Goal: Contribute content

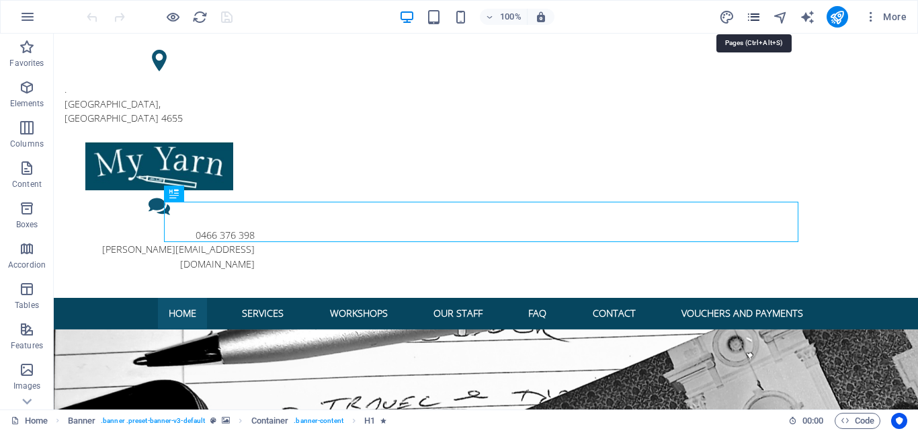
click at [752, 20] on icon "pages" at bounding box center [753, 16] width 15 height 15
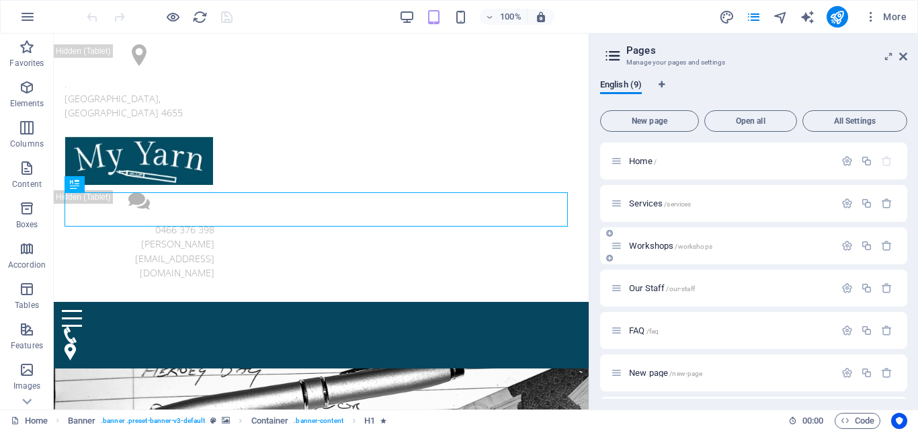
click at [674, 246] on span "Workshops /workshops" at bounding box center [670, 246] width 83 height 10
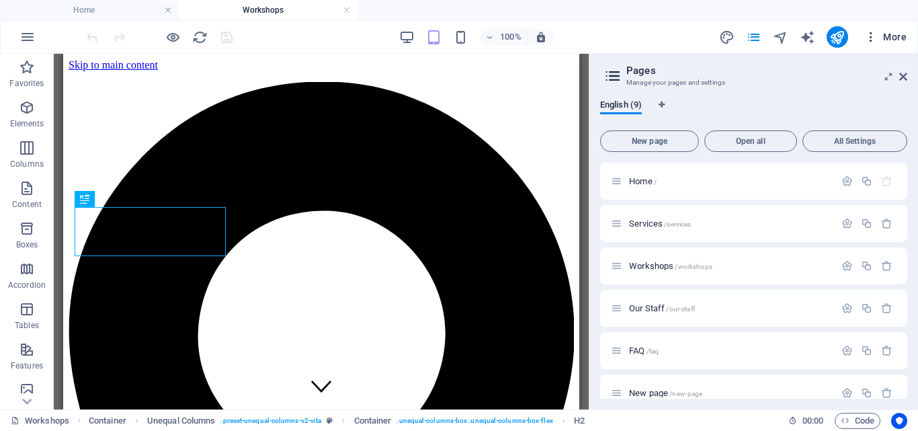
scroll to position [242, 0]
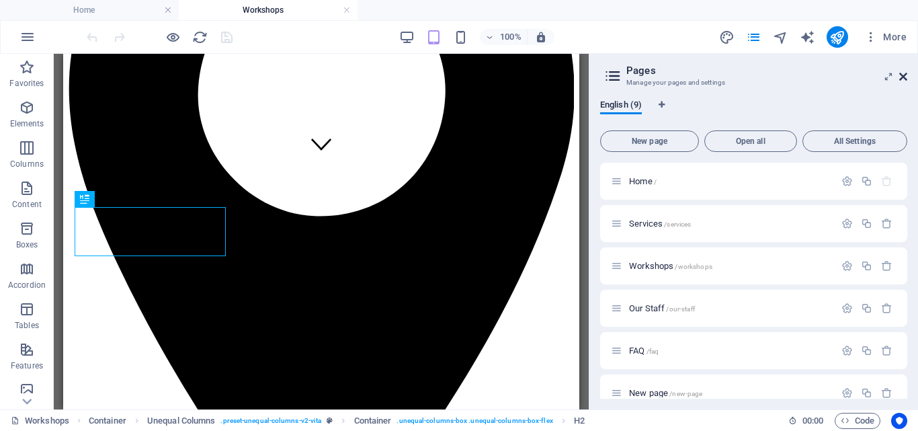
click at [902, 74] on icon at bounding box center [903, 76] width 8 height 11
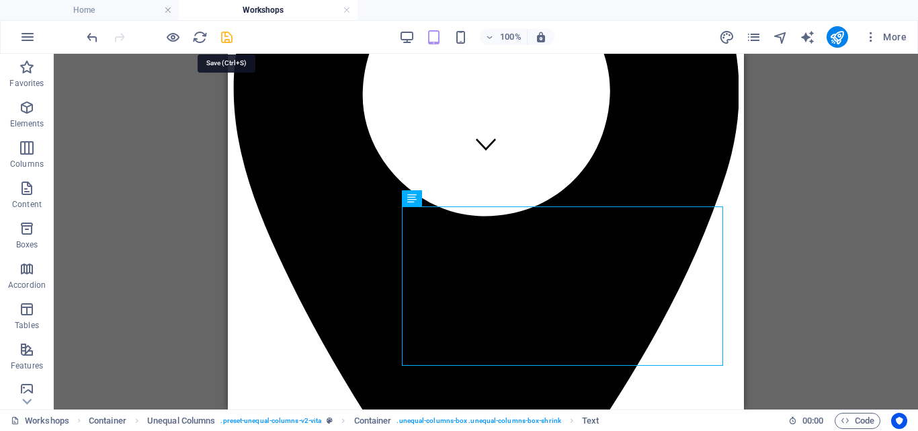
click at [222, 42] on icon "save" at bounding box center [226, 37] width 15 height 15
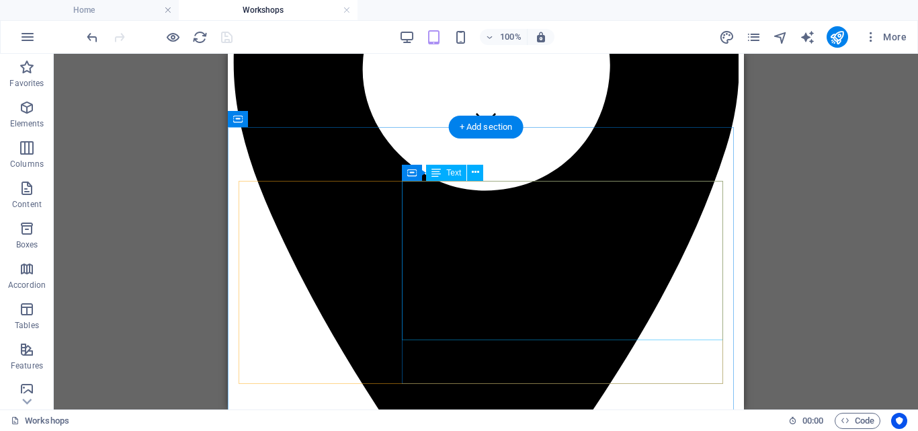
scroll to position [309, 0]
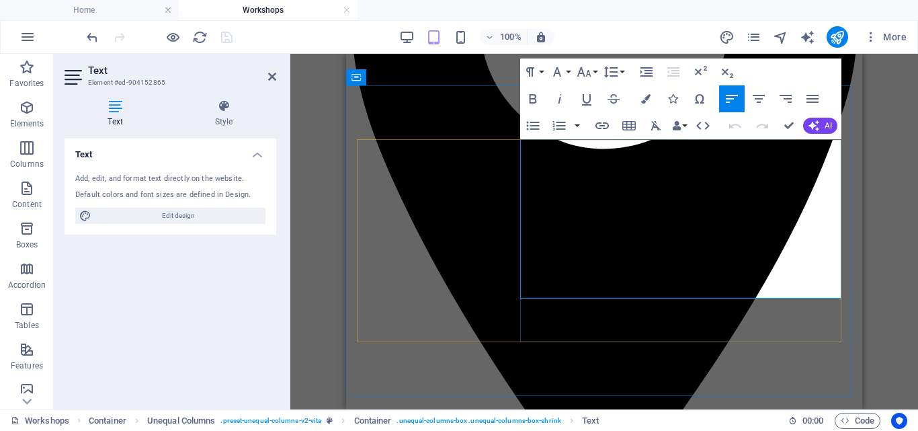
drag, startPoint x: 794, startPoint y: 189, endPoint x: 720, endPoint y: 219, distance: 79.6
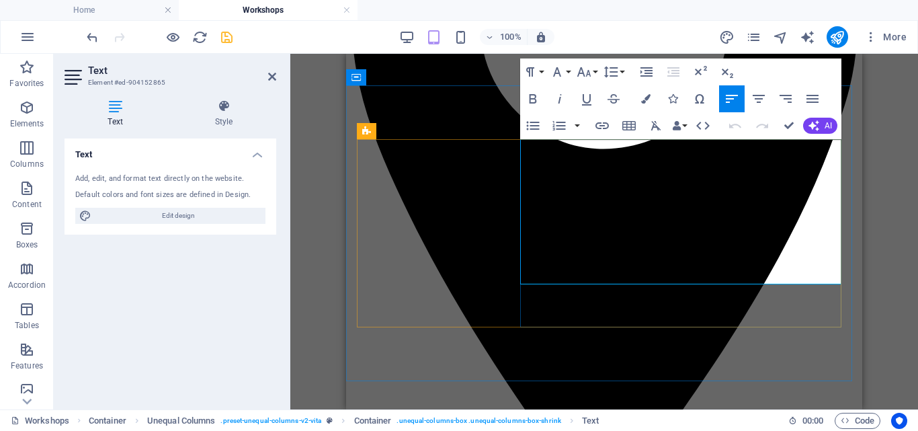
drag, startPoint x: 789, startPoint y: 126, endPoint x: 460, endPoint y: 128, distance: 328.6
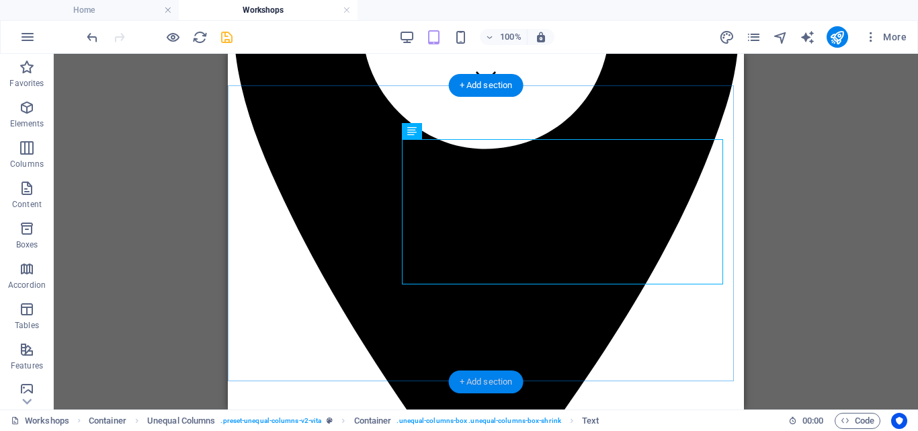
drag, startPoint x: 488, startPoint y: 376, endPoint x: 185, endPoint y: 296, distance: 314.0
click at [488, 376] on div "+ Add section" at bounding box center [486, 381] width 75 height 23
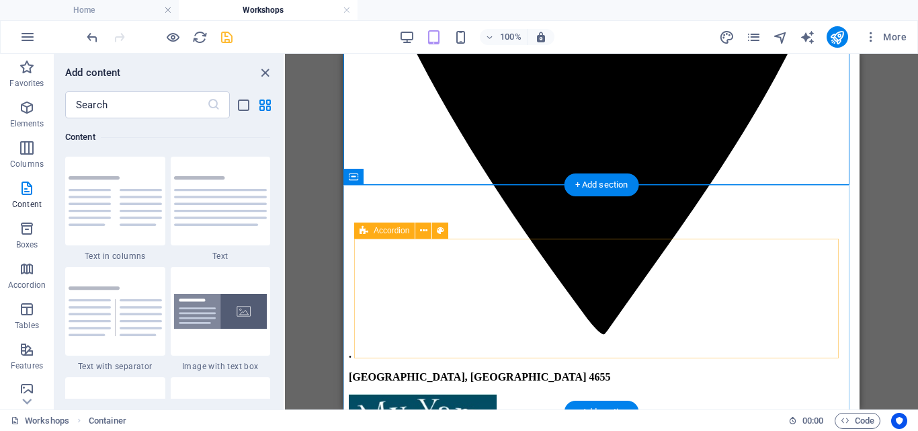
scroll to position [511, 0]
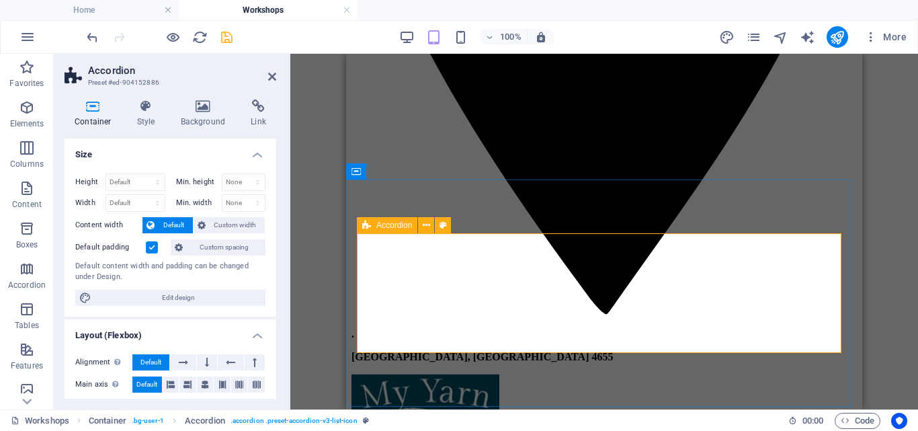
drag, startPoint x: 271, startPoint y: 78, endPoint x: 293, endPoint y: 203, distance: 126.8
click at [271, 78] on icon at bounding box center [272, 76] width 8 height 11
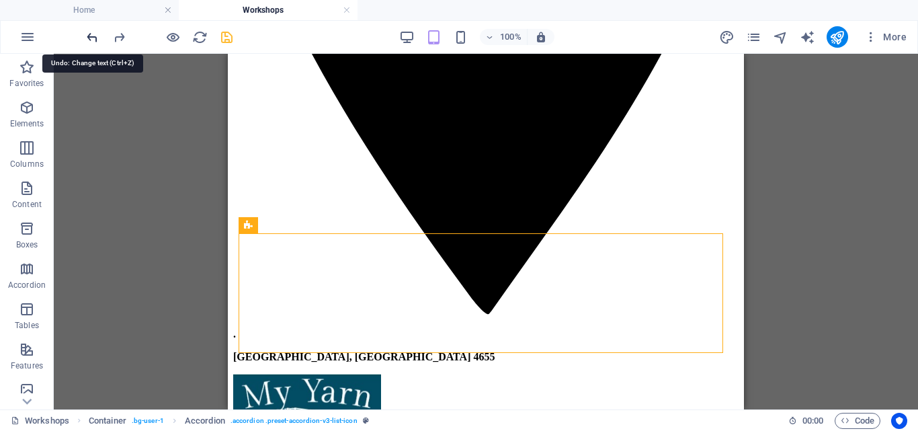
click at [91, 40] on icon "undo" at bounding box center [92, 37] width 15 height 15
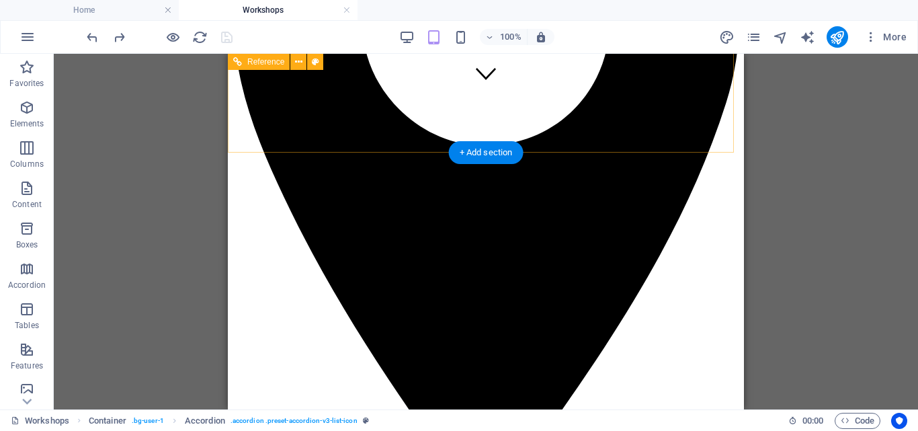
scroll to position [242, 0]
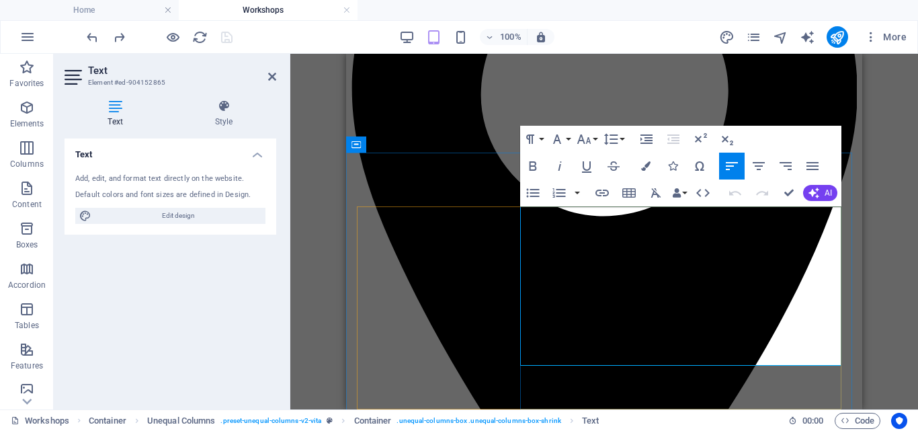
drag, startPoint x: 793, startPoint y: 257, endPoint x: 808, endPoint y: 282, distance: 28.3
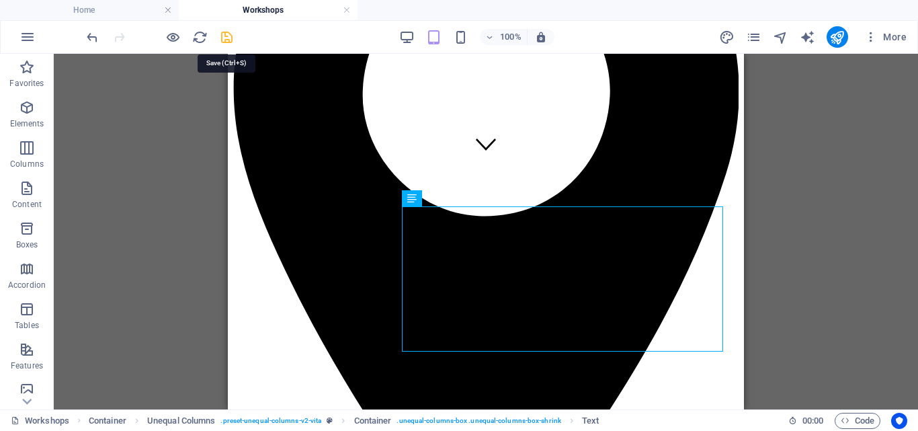
click at [227, 32] on icon "save" at bounding box center [226, 37] width 15 height 15
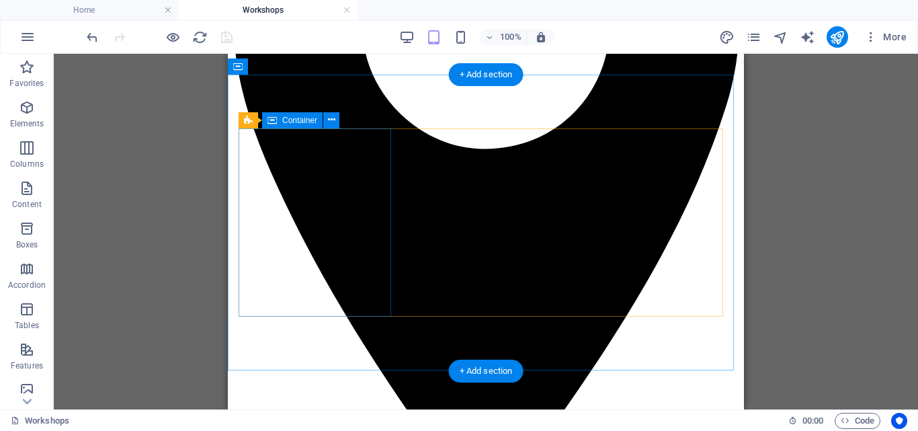
scroll to position [578, 0]
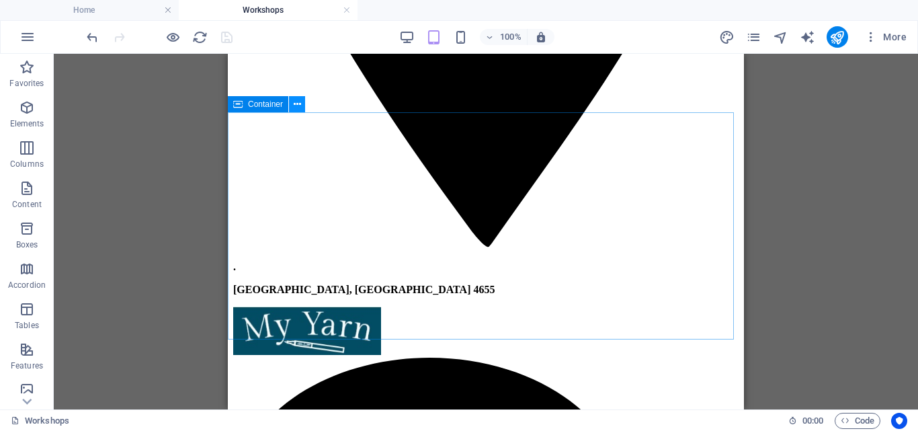
click at [300, 108] on icon at bounding box center [297, 104] width 7 height 14
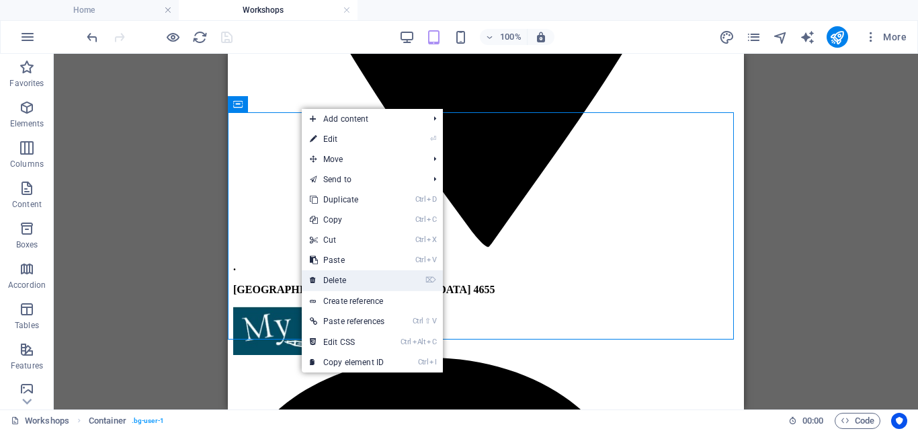
click at [348, 278] on link "⌦ Delete" at bounding box center [347, 280] width 91 height 20
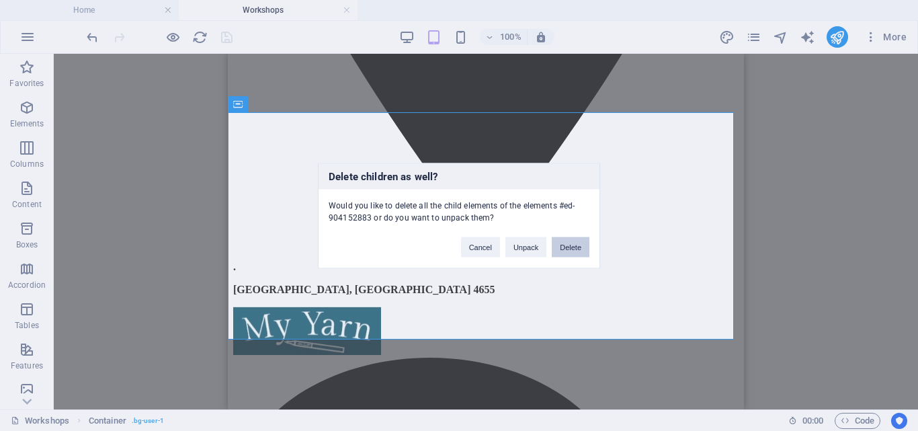
drag, startPoint x: 577, startPoint y: 249, endPoint x: 349, endPoint y: 195, distance: 234.8
click at [577, 249] on button "Delete" at bounding box center [571, 247] width 38 height 20
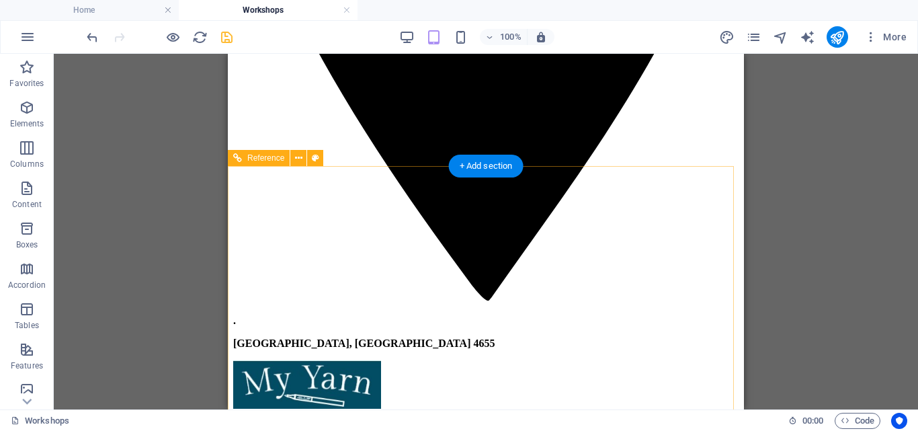
scroll to position [376, 0]
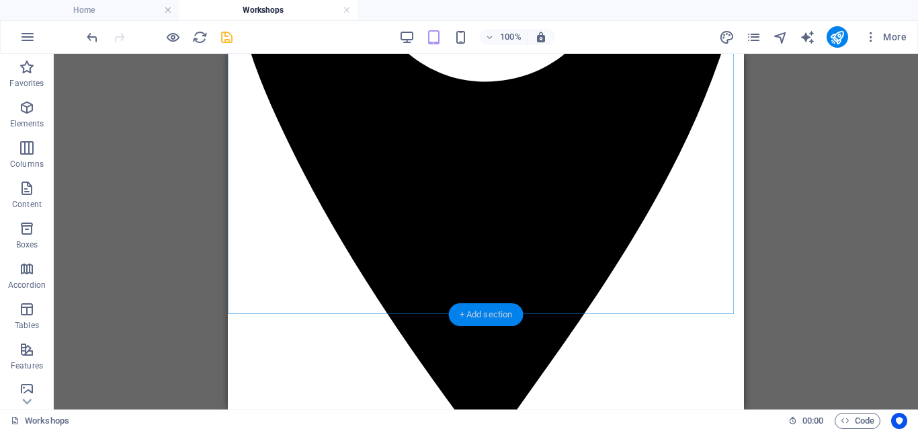
click at [484, 308] on div "+ Add section" at bounding box center [486, 314] width 75 height 23
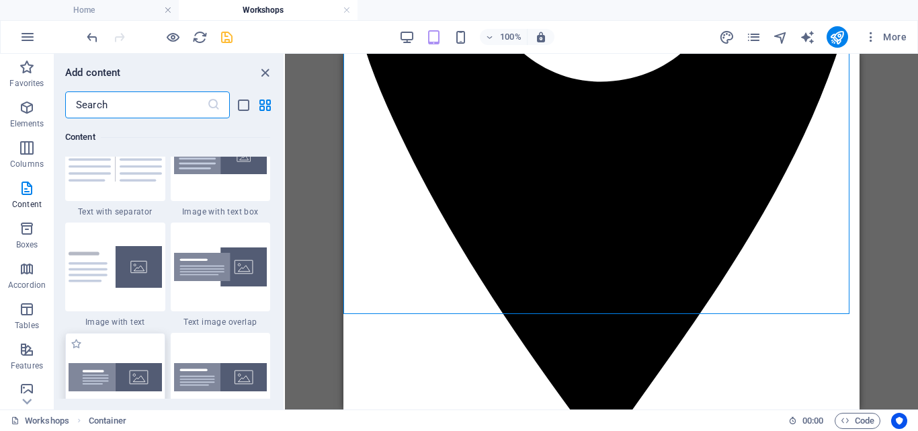
scroll to position [2485, 0]
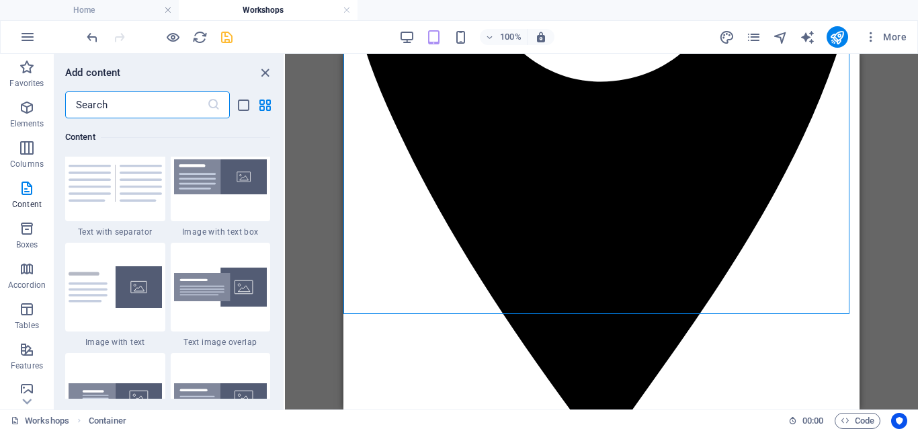
click at [120, 312] on div at bounding box center [115, 287] width 100 height 89
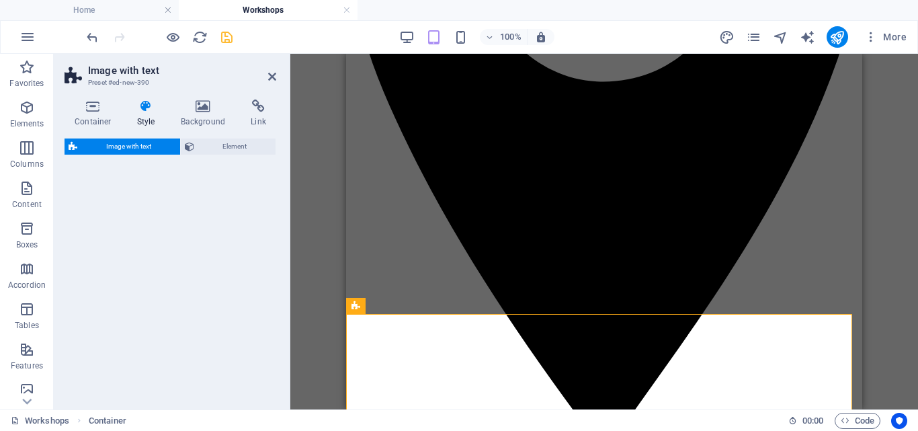
select select "rem"
select select "px"
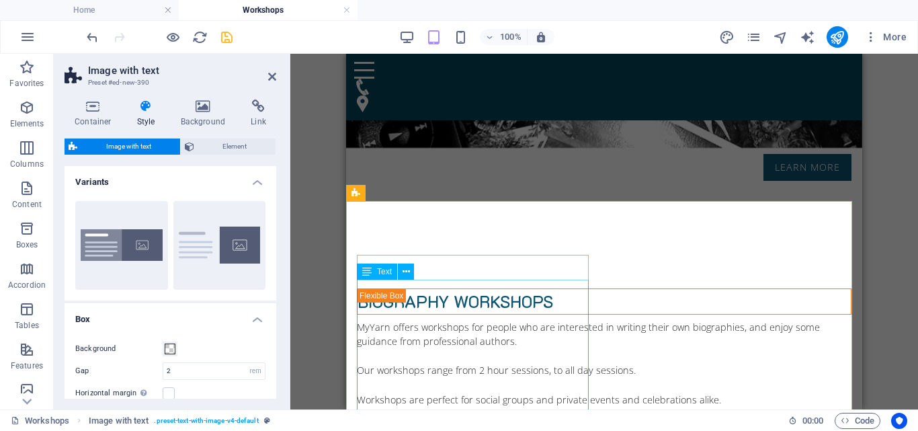
scroll to position [578, 0]
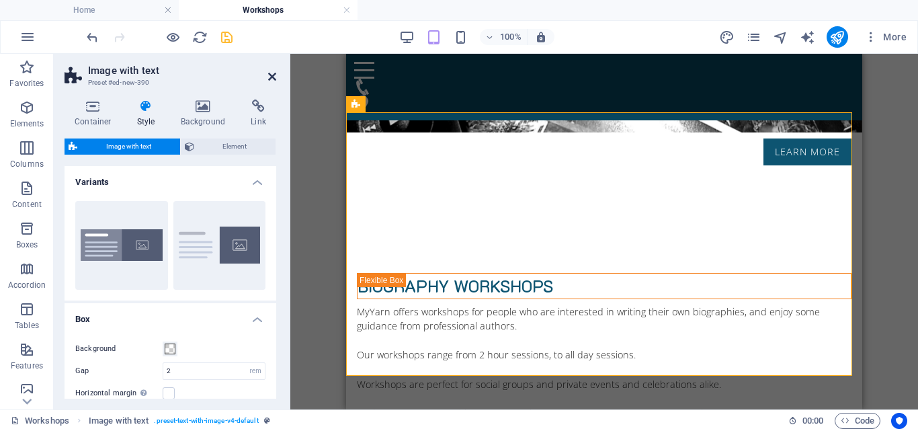
click at [271, 73] on icon at bounding box center [272, 76] width 8 height 11
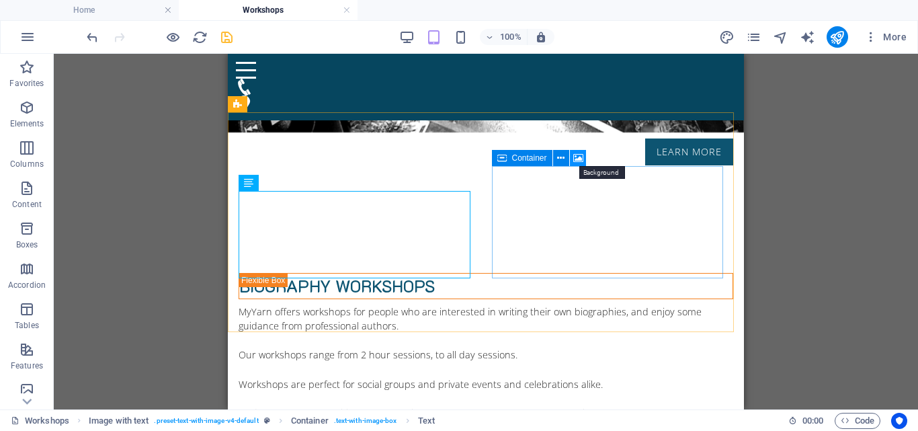
drag, startPoint x: 576, startPoint y: 157, endPoint x: 95, endPoint y: 197, distance: 482.1
click at [576, 157] on icon at bounding box center [578, 158] width 10 height 14
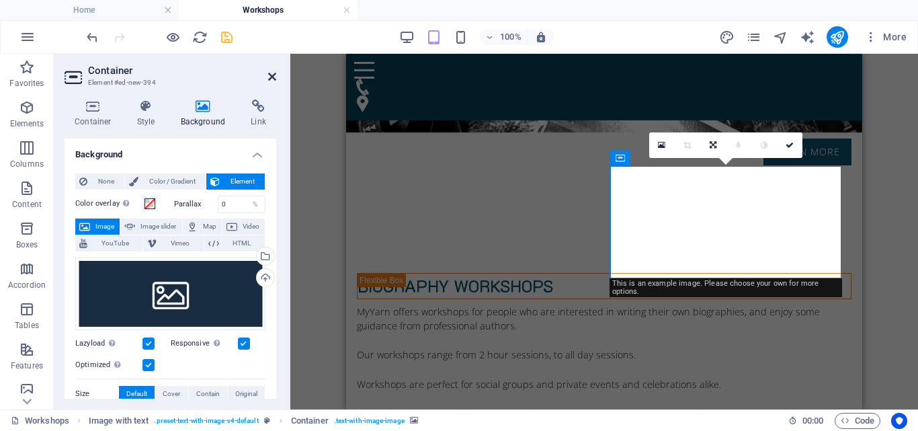
drag, startPoint x: 272, startPoint y: 77, endPoint x: 73, endPoint y: 48, distance: 200.9
click at [272, 77] on icon at bounding box center [272, 76] width 8 height 11
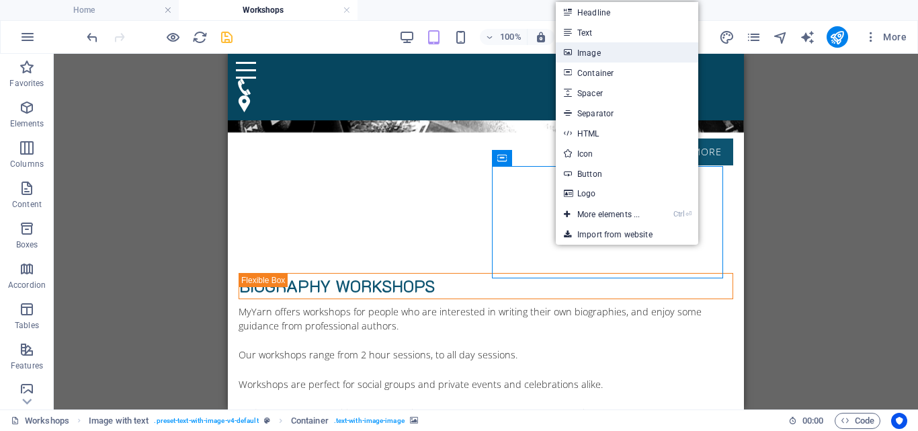
click at [610, 56] on link "Image" at bounding box center [627, 52] width 142 height 20
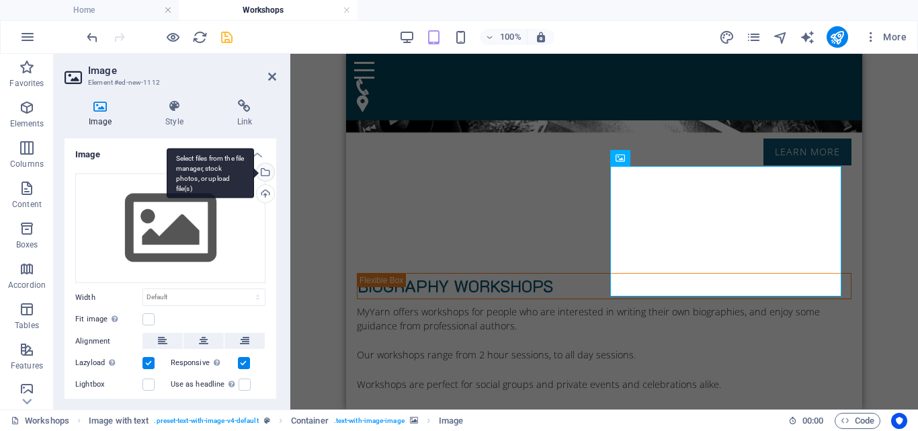
click at [265, 175] on div "Select files from the file manager, stock photos, or upload file(s)" at bounding box center [264, 173] width 20 height 20
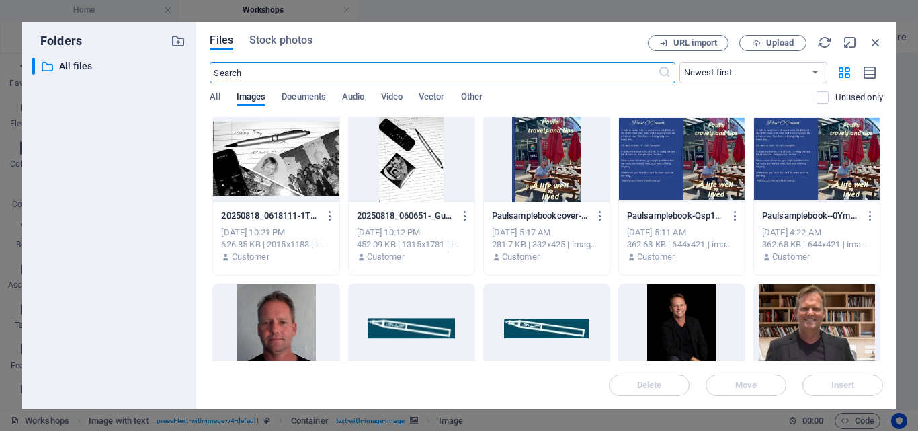
scroll to position [0, 0]
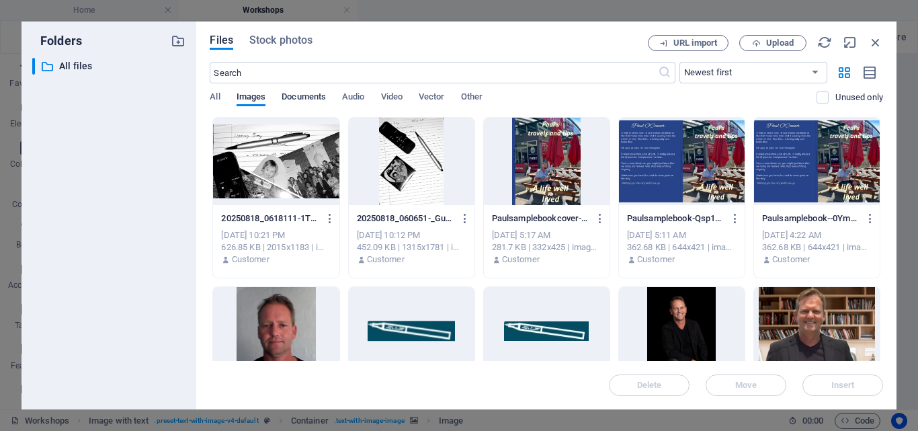
click at [306, 94] on span "Documents" at bounding box center [304, 98] width 44 height 19
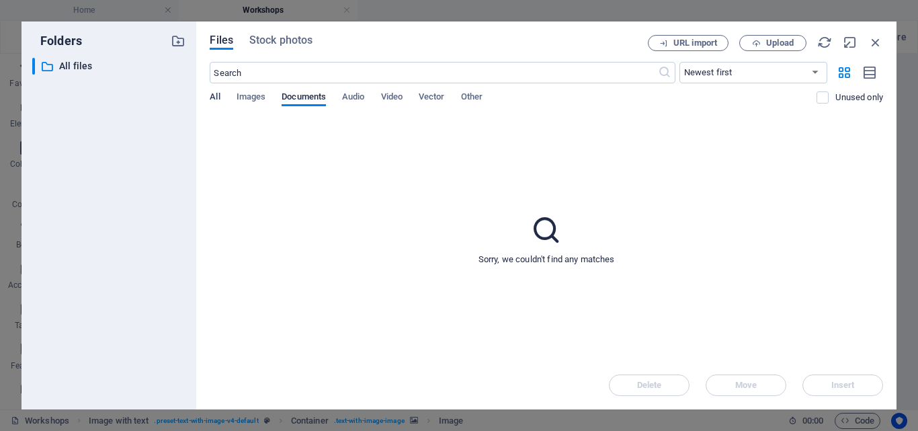
click at [213, 95] on span "All" at bounding box center [215, 98] width 10 height 19
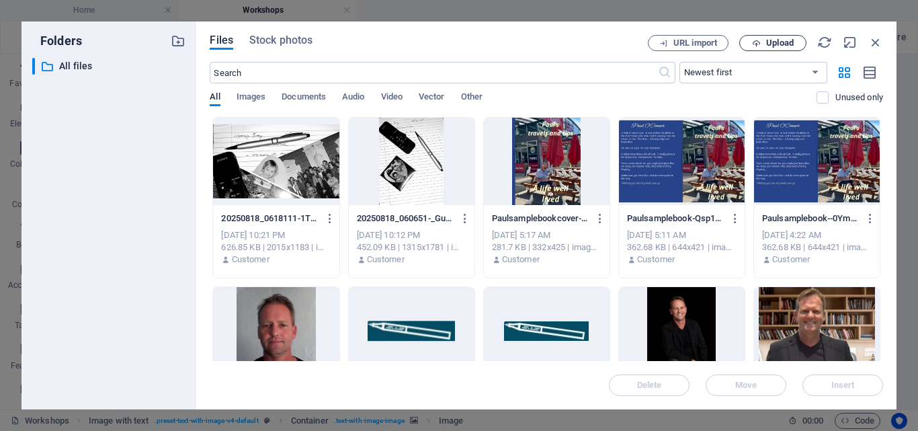
click at [752, 42] on icon "button" at bounding box center [756, 43] width 9 height 9
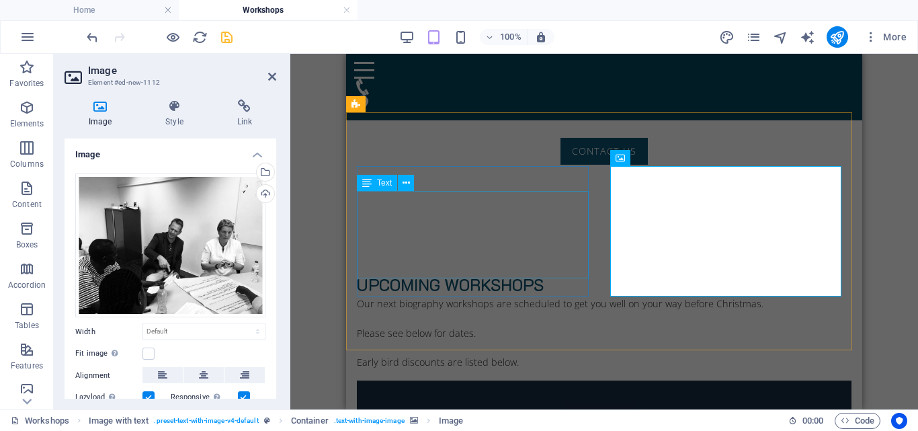
scroll to position [578, 0]
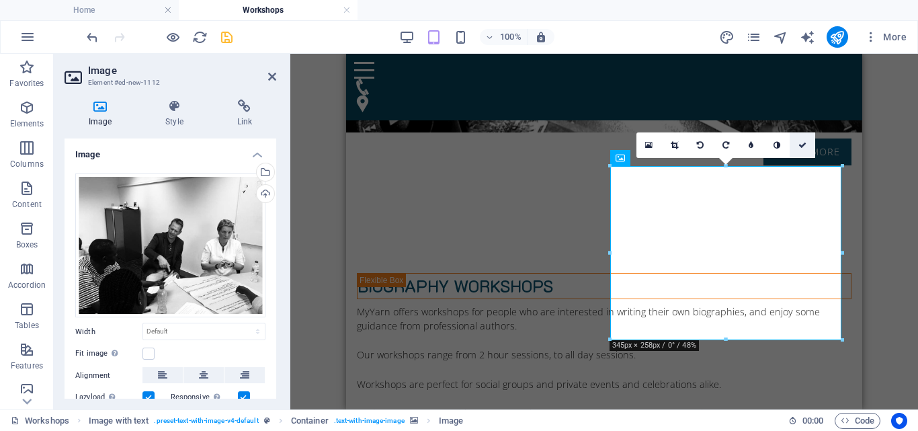
click at [803, 145] on icon at bounding box center [802, 145] width 8 height 8
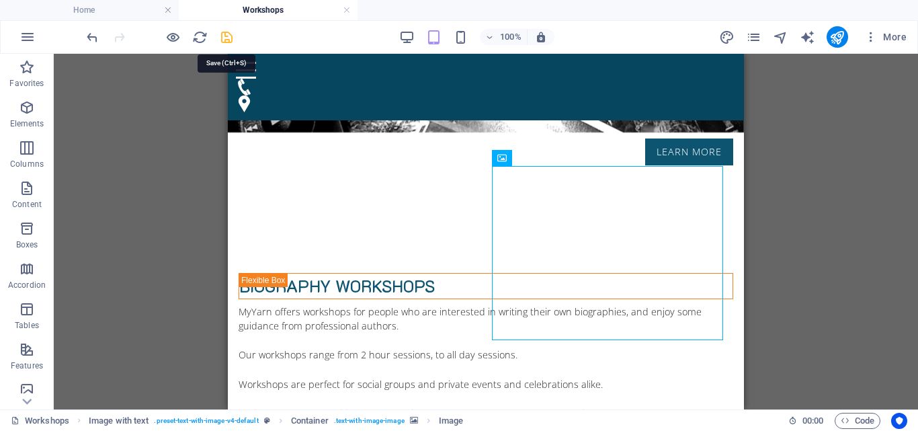
click at [226, 39] on icon "save" at bounding box center [226, 37] width 15 height 15
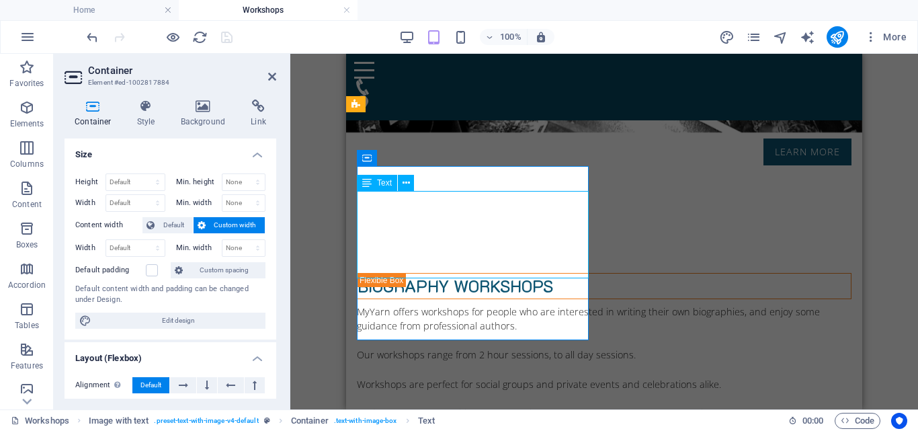
drag, startPoint x: 521, startPoint y: 253, endPoint x: 640, endPoint y: 255, distance: 118.9
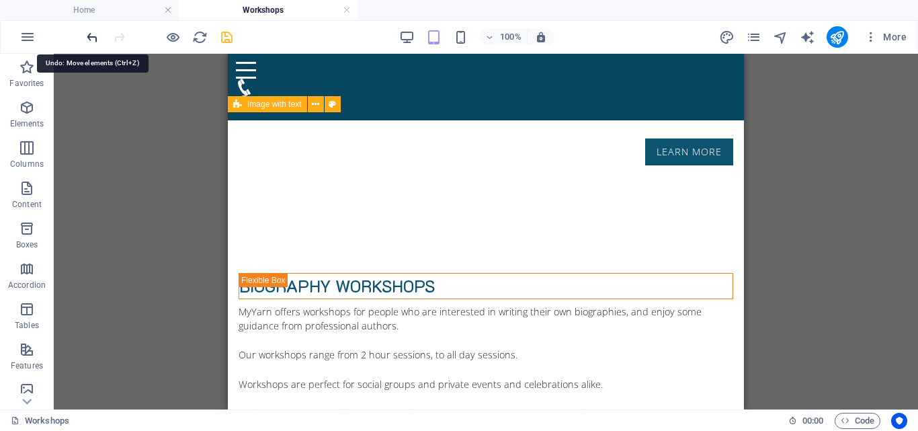
click at [93, 39] on icon "undo" at bounding box center [92, 37] width 15 height 15
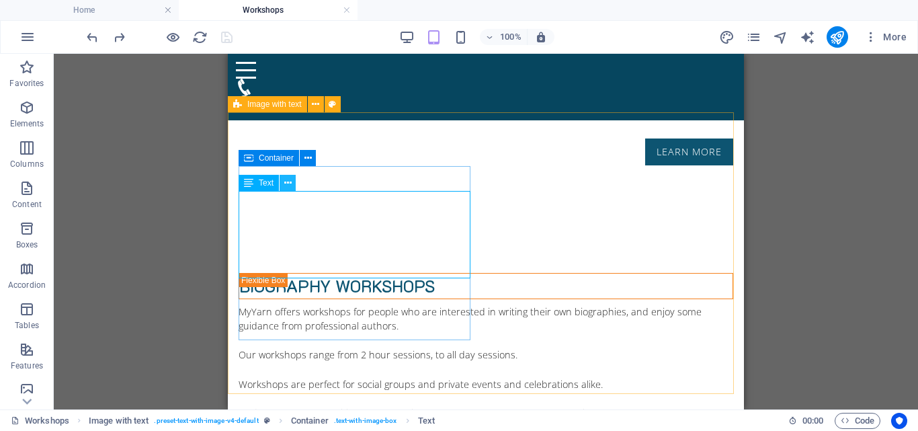
click at [285, 186] on icon at bounding box center [287, 183] width 7 height 14
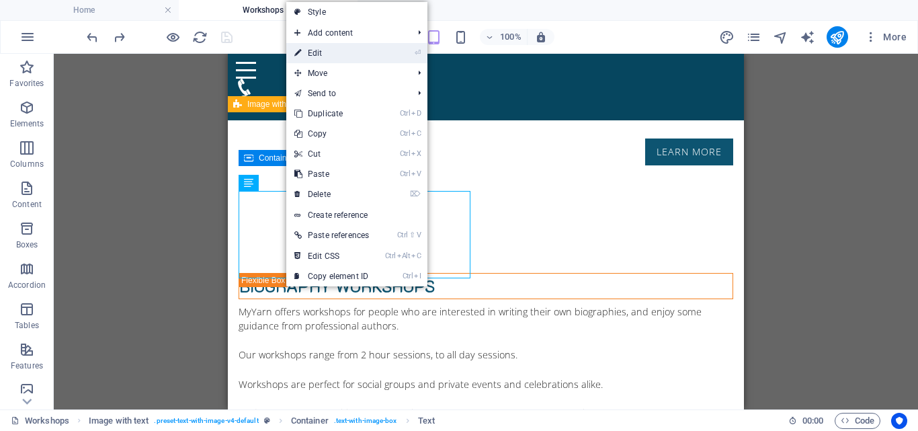
click at [335, 48] on link "⏎ Edit" at bounding box center [331, 53] width 91 height 20
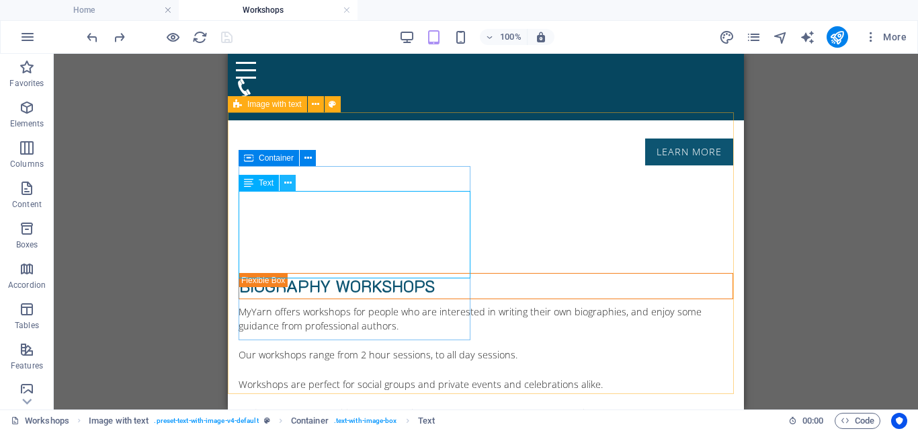
click at [287, 184] on icon at bounding box center [287, 183] width 7 height 14
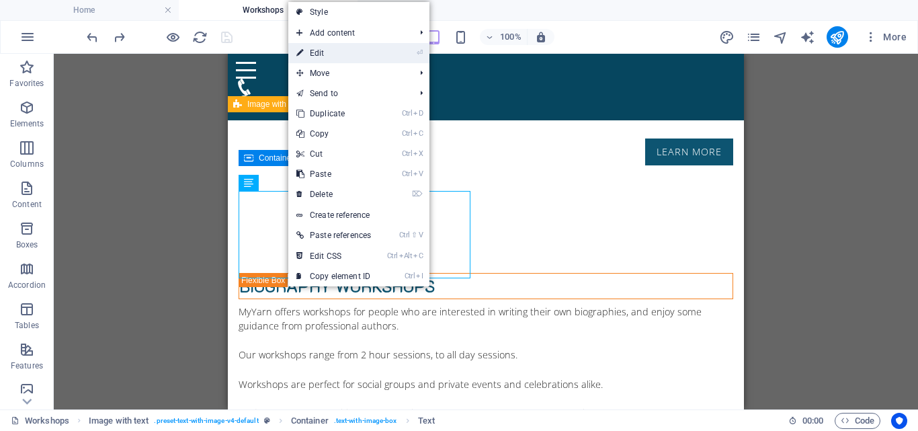
drag, startPoint x: 338, startPoint y: 58, endPoint x: 3, endPoint y: 155, distance: 349.1
click at [338, 58] on link "⏎ Edit" at bounding box center [333, 53] width 91 height 20
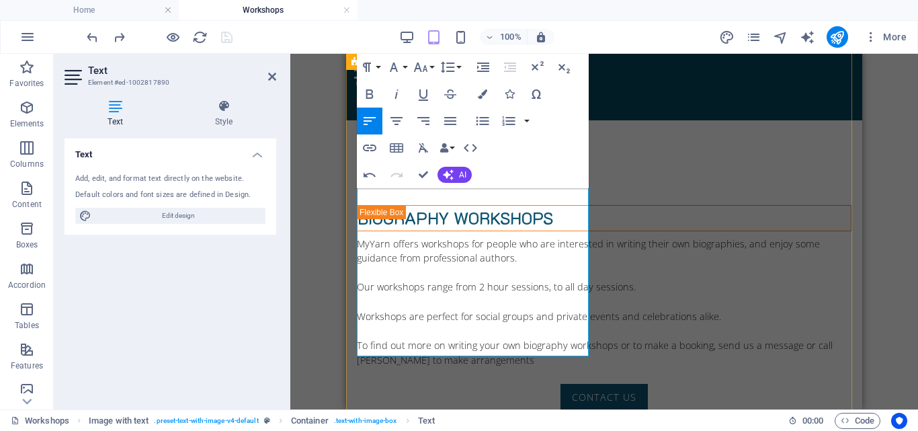
scroll to position [645, 0]
drag, startPoint x: 446, startPoint y: 292, endPoint x: 366, endPoint y: 277, distance: 81.9
drag, startPoint x: 357, startPoint y: 261, endPoint x: 443, endPoint y: 287, distance: 89.1
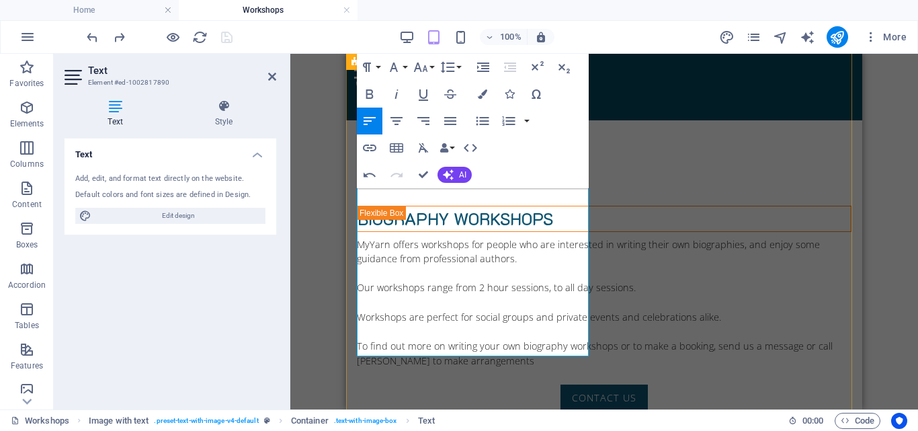
copy div "Cost $400. or $320 Early bird discount SAVE 20% when paid before [DATE]."
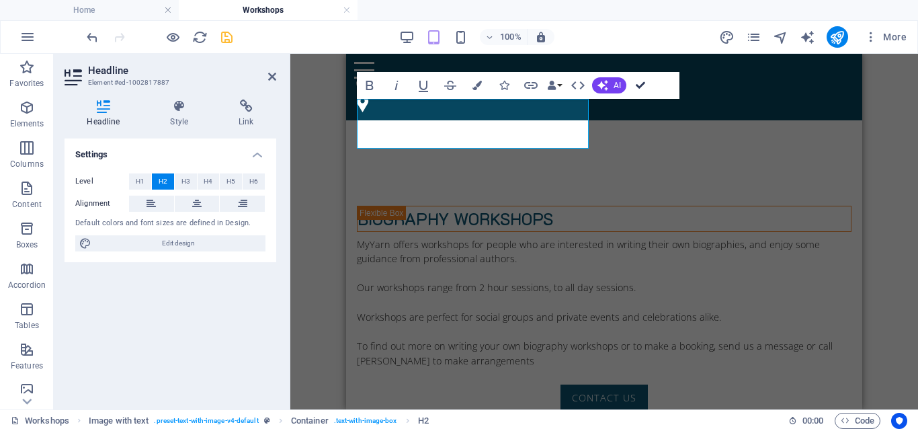
drag, startPoint x: 413, startPoint y: 30, endPoint x: 639, endPoint y: 84, distance: 232.7
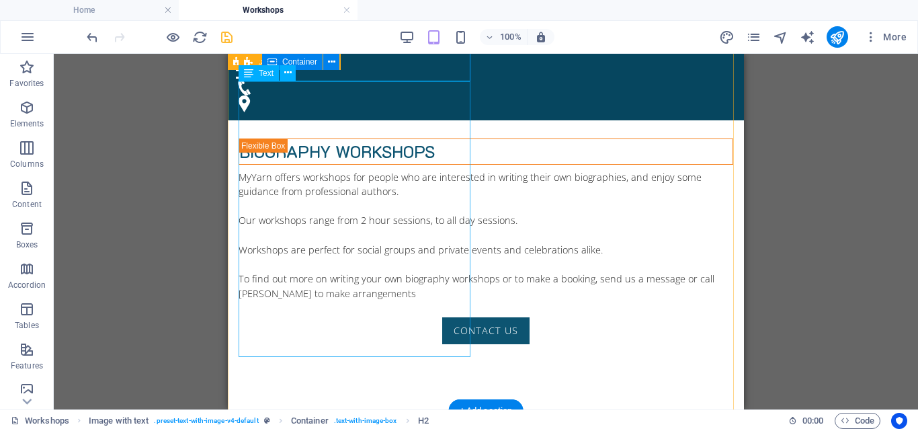
scroll to position [779, 0]
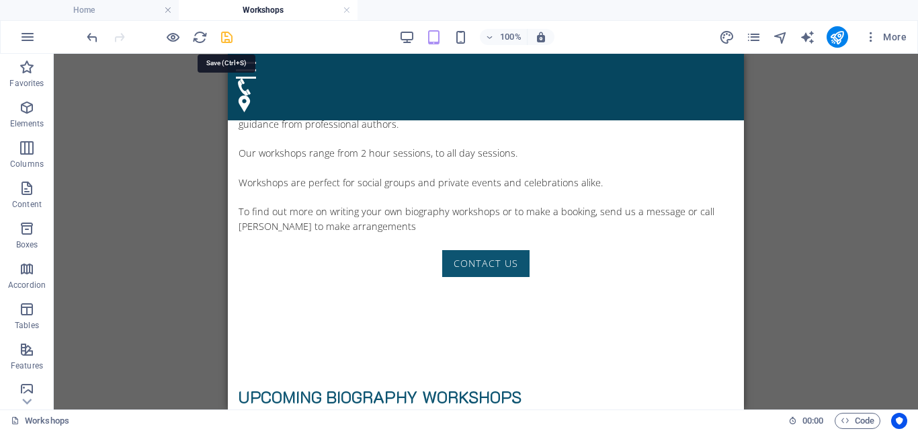
click at [226, 36] on icon "save" at bounding box center [226, 37] width 15 height 15
click at [831, 43] on icon "publish" at bounding box center [836, 37] width 15 height 15
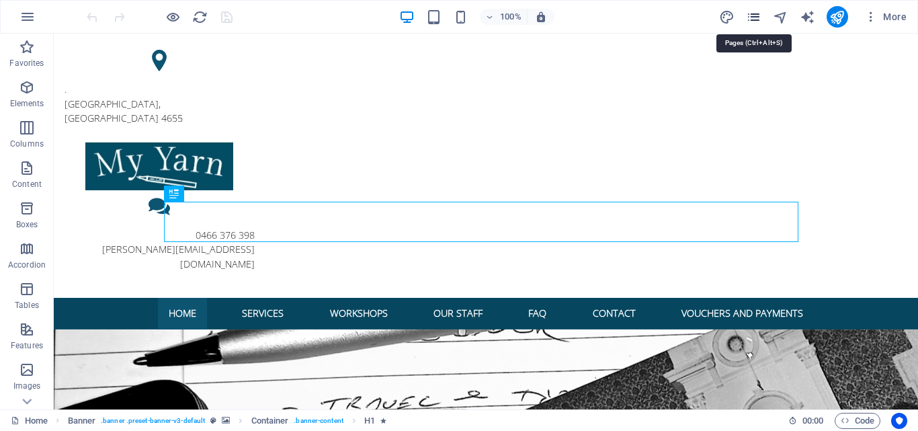
click at [749, 18] on icon "pages" at bounding box center [753, 16] width 15 height 15
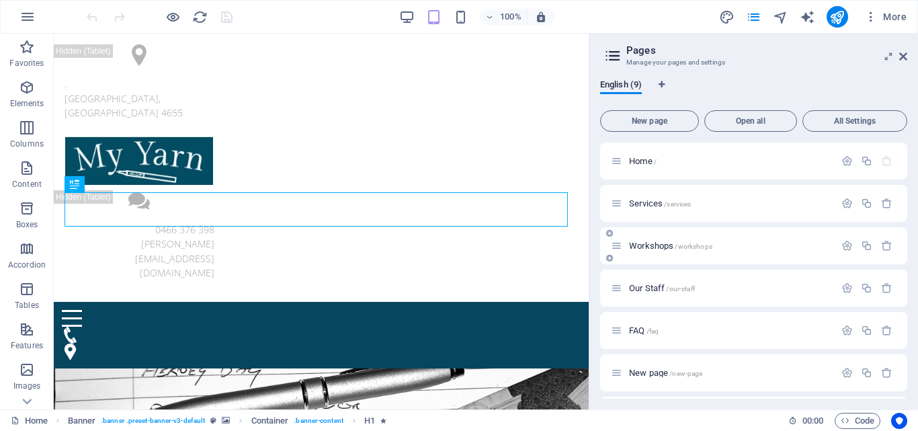
click at [659, 243] on span "Workshops /workshops" at bounding box center [670, 246] width 83 height 10
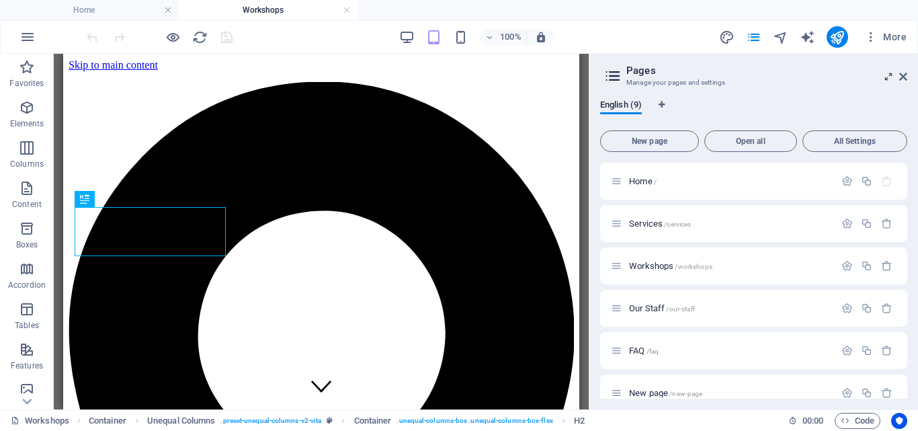
scroll to position [242, 0]
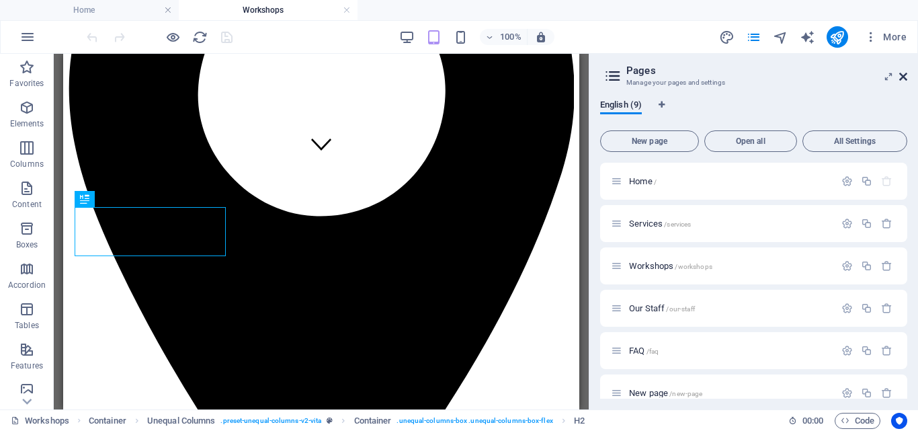
click at [906, 77] on icon at bounding box center [903, 76] width 8 height 11
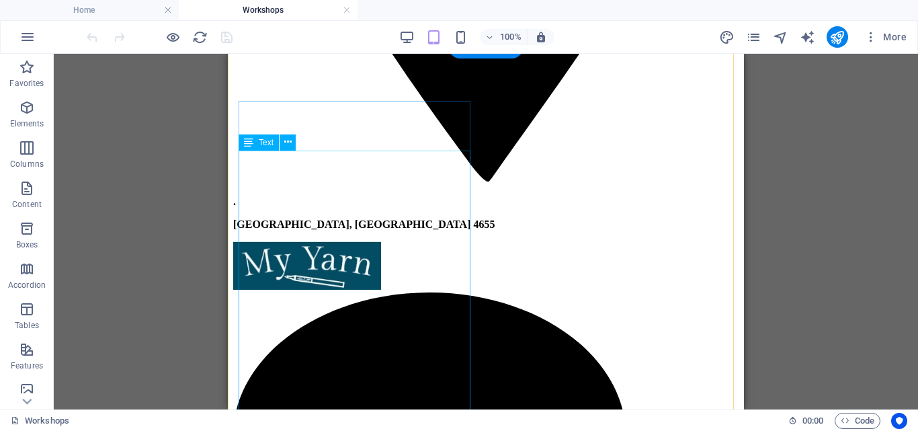
scroll to position [645, 0]
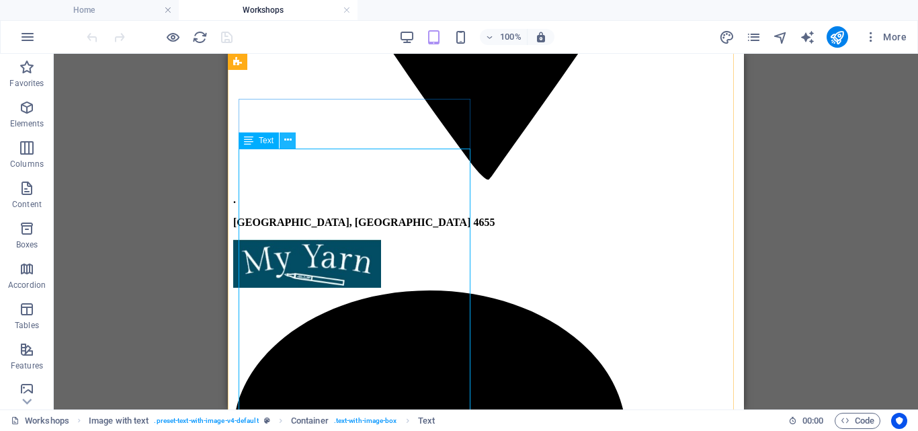
click at [288, 143] on icon at bounding box center [287, 140] width 7 height 14
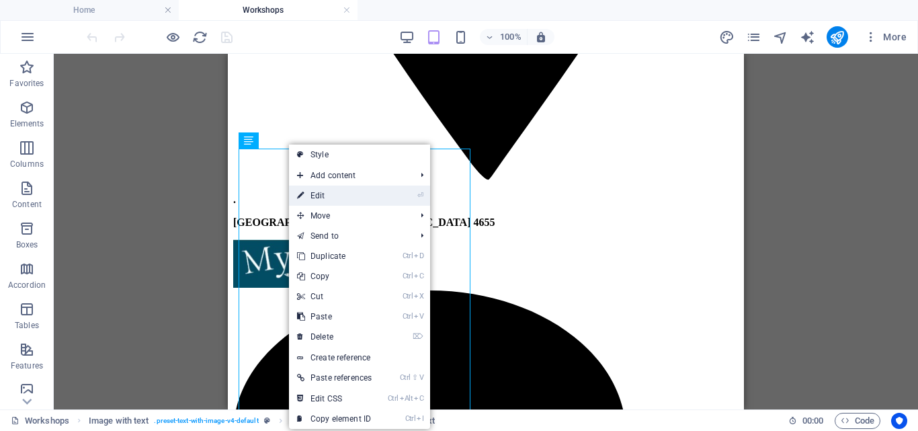
click at [332, 197] on link "⏎ Edit" at bounding box center [334, 195] width 91 height 20
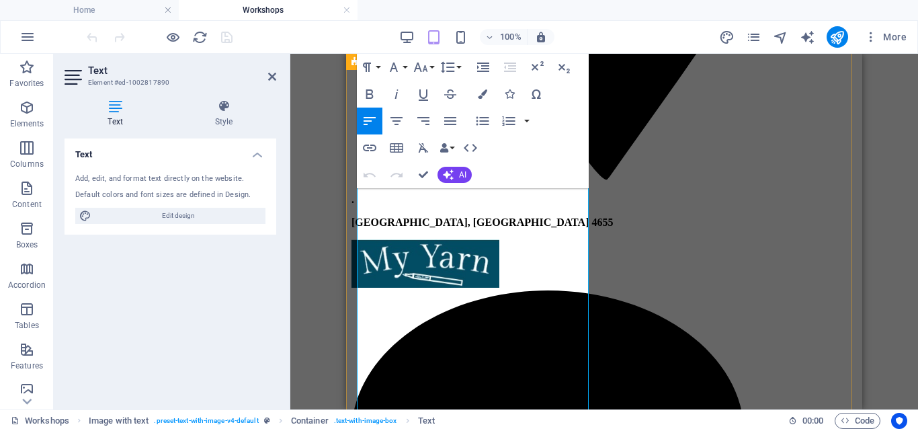
drag, startPoint x: 361, startPoint y: 229, endPoint x: 441, endPoint y: 232, distance: 80.7
drag, startPoint x: 440, startPoint y: 231, endPoint x: 359, endPoint y: 230, distance: 80.6
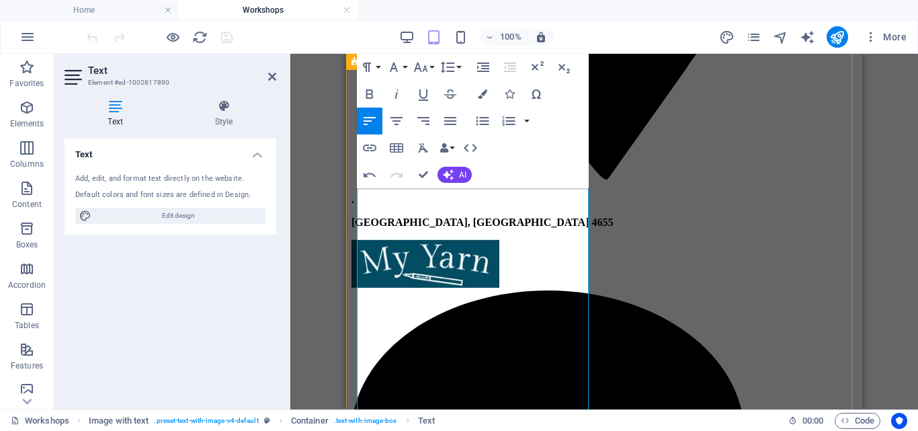
drag, startPoint x: 437, startPoint y: 226, endPoint x: 353, endPoint y: 234, distance: 84.3
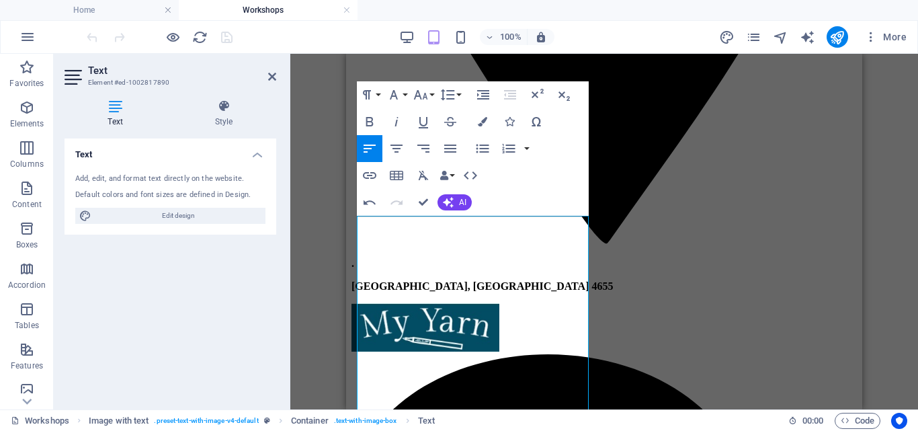
scroll to position [578, 0]
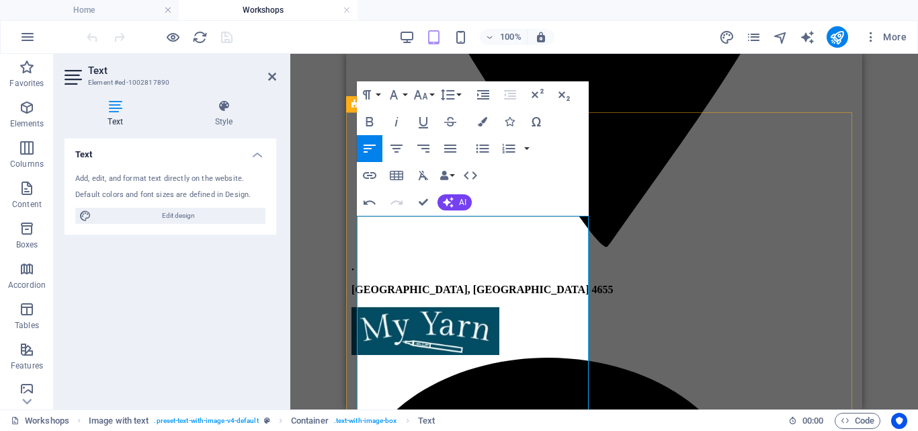
drag, startPoint x: 482, startPoint y: 282, endPoint x: 681, endPoint y: 340, distance: 207.3
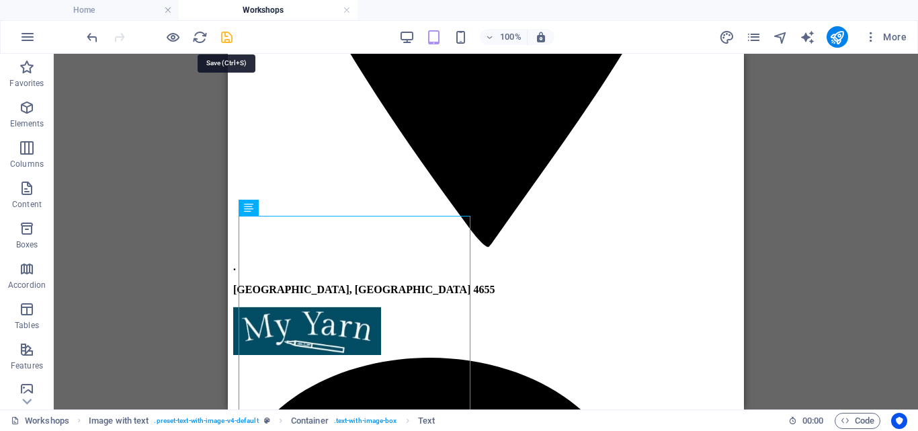
click at [231, 38] on icon "save" at bounding box center [226, 37] width 15 height 15
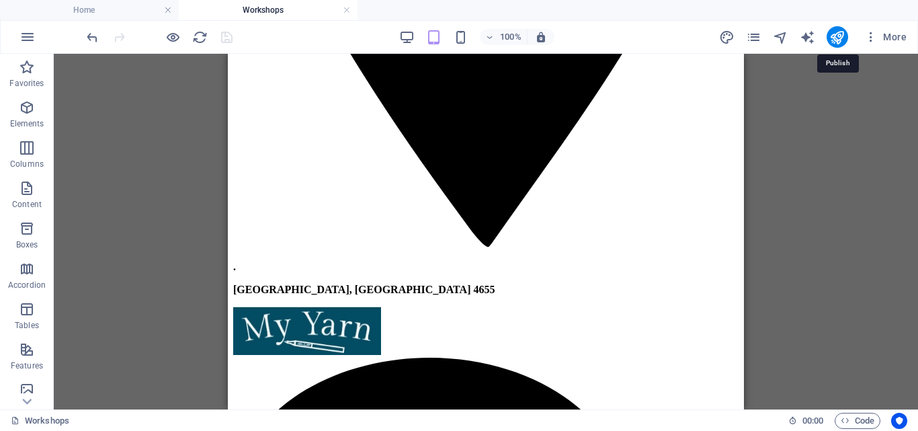
click at [832, 32] on icon "publish" at bounding box center [836, 37] width 15 height 15
